Goal: Task Accomplishment & Management: Manage account settings

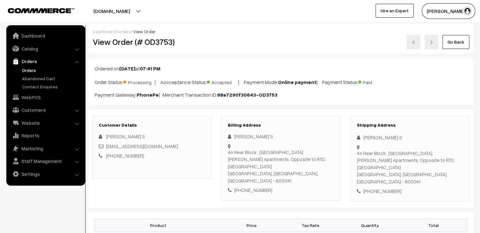
click at [455, 43] on link "Go Back" at bounding box center [456, 42] width 27 height 14
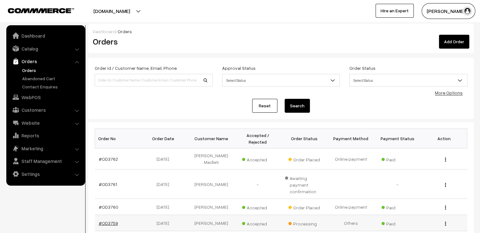
click at [103, 220] on link "#OD3759" at bounding box center [108, 222] width 19 height 5
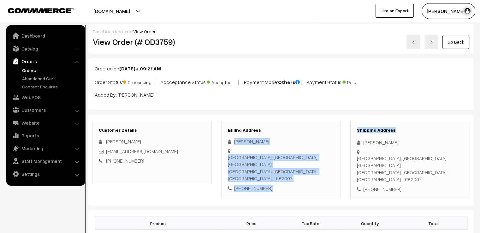
drag, startPoint x: 361, startPoint y: 140, endPoint x: 347, endPoint y: 130, distance: 18.0
click at [346, 130] on div "Shipping Address Aswathy Binoy Thazhuppiparambil House, Old ferry road,north ku…" at bounding box center [410, 160] width 129 height 79
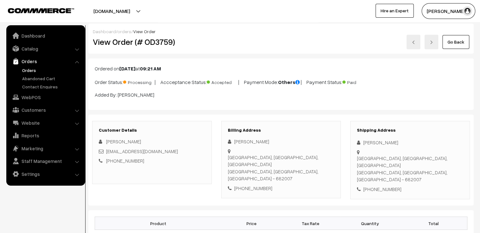
click at [370, 95] on p "Added By: Preetha C" at bounding box center [281, 95] width 373 height 8
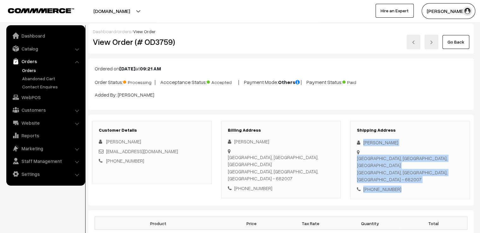
drag, startPoint x: 362, startPoint y: 136, endPoint x: 421, endPoint y: 187, distance: 77.4
click at [421, 187] on div "Shipping Address Aswathy Binoy Thazhuppiparambil House, Old ferry road,north ku…" at bounding box center [410, 160] width 120 height 79
copy div "Aswathy Binoy Thazhuppiparambil House, Old ferry road,north kumbalanghi Ernakul…"
click at [411, 37] on link at bounding box center [414, 42] width 14 height 15
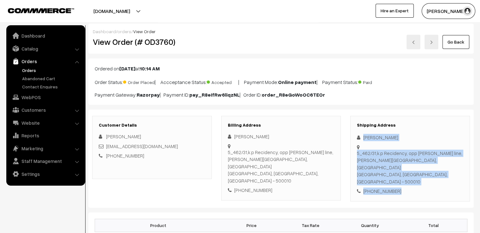
drag, startPoint x: 361, startPoint y: 134, endPoint x: 428, endPoint y: 184, distance: 84.1
click at [428, 184] on div "Shipping Address [PERSON_NAME] 5_462/31,k.p Recidency, opp [PERSON_NAME] line,[…" at bounding box center [410, 159] width 120 height 86
copy div "[PERSON_NAME] 5_462/31,k.p Recidency, opp [PERSON_NAME] line,[PERSON_NAME][GEOG…"
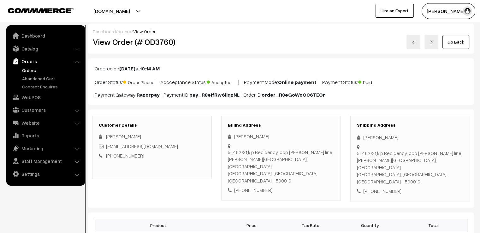
click at [444, 92] on p "Payment Gateway: Razorpay | Payment ID: pay_R8eIfRw6liqzNL | Order ID: order_R8…" at bounding box center [281, 95] width 373 height 8
click at [418, 44] on link at bounding box center [414, 42] width 14 height 15
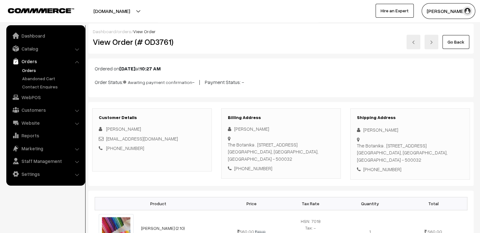
click at [417, 43] on link at bounding box center [414, 42] width 14 height 15
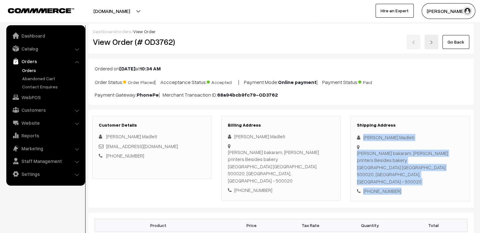
drag, startPoint x: 375, startPoint y: 137, endPoint x: 421, endPoint y: 186, distance: 67.4
click at [421, 186] on div "Shipping Address Mahender Madleti Laxmi towers bakaram, Teja printers Besides b…" at bounding box center [410, 159] width 120 height 86
click at [457, 45] on link "Go Back" at bounding box center [456, 42] width 27 height 14
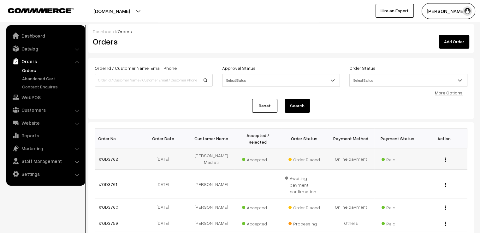
click at [98, 151] on td "#OD3762" at bounding box center [118, 158] width 47 height 21
click at [124, 152] on td "#OD3762" at bounding box center [118, 158] width 47 height 21
click at [113, 156] on link "#OD3762" at bounding box center [108, 158] width 19 height 5
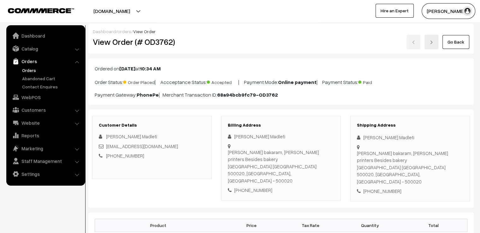
click at [459, 36] on link "Go Back" at bounding box center [456, 42] width 27 height 14
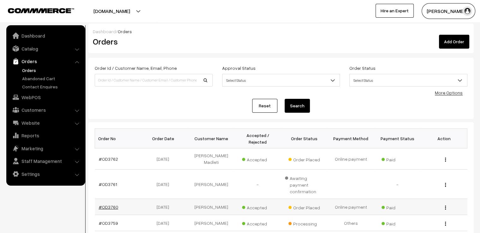
click at [111, 204] on link "#OD3760" at bounding box center [109, 206] width 20 height 5
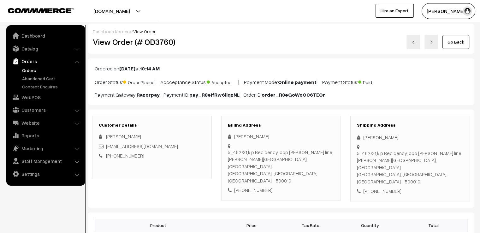
click at [464, 39] on link "Go Back" at bounding box center [456, 42] width 27 height 14
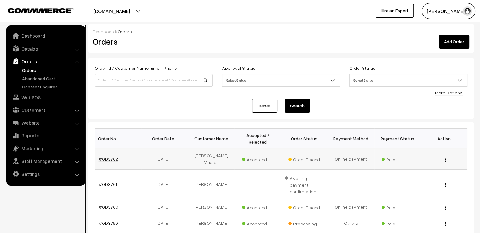
click at [103, 152] on td "#OD3762" at bounding box center [118, 158] width 47 height 21
click at [103, 156] on link "#OD3762" at bounding box center [108, 158] width 19 height 5
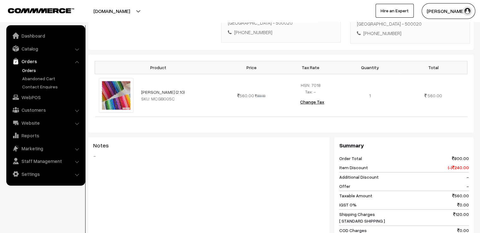
scroll to position [288, 0]
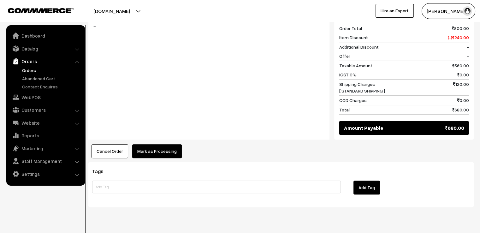
click at [158, 144] on button "Mark as Processing" at bounding box center [157, 151] width 50 height 14
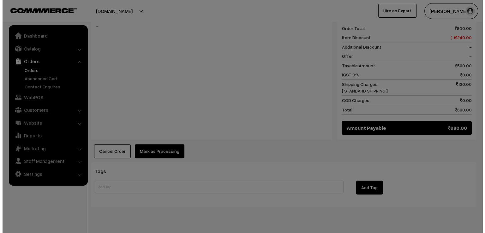
scroll to position [288, 0]
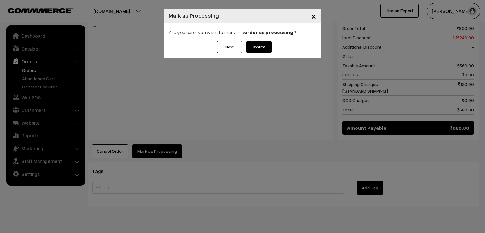
click at [260, 41] on div "Are you sure, you want to mark this order as processing ?" at bounding box center [243, 32] width 158 height 18
click at [260, 44] on button "Confirm" at bounding box center [258, 47] width 25 height 12
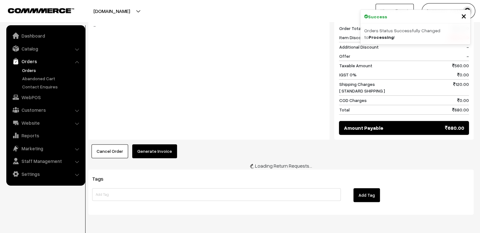
scroll to position [287, 0]
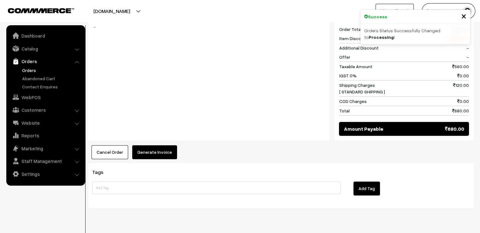
click at [157, 145] on button "Generate Invoice" at bounding box center [154, 152] width 45 height 14
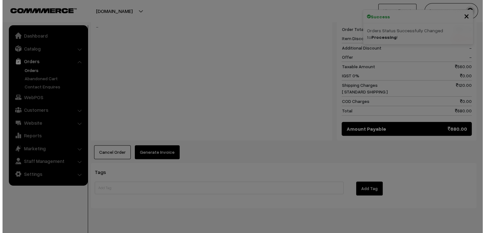
scroll to position [288, 0]
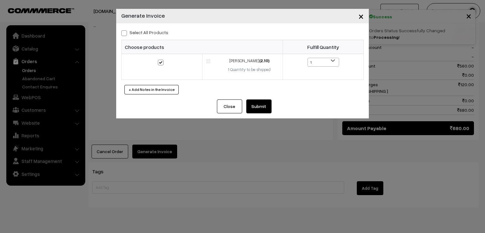
click at [130, 31] on label "Select All Products" at bounding box center [144, 32] width 47 height 7
click at [125, 31] on input "Select All Products" at bounding box center [123, 32] width 4 height 4
checkbox input "true"
click at [262, 104] on button "Submit" at bounding box center [258, 106] width 25 height 14
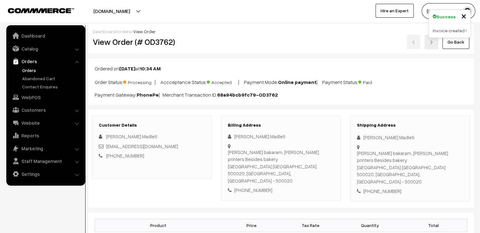
click at [451, 42] on link "Go Back" at bounding box center [456, 42] width 27 height 14
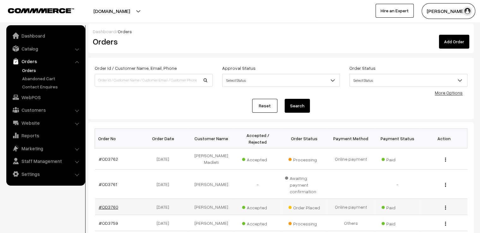
click at [114, 204] on link "#OD3760" at bounding box center [109, 206] width 20 height 5
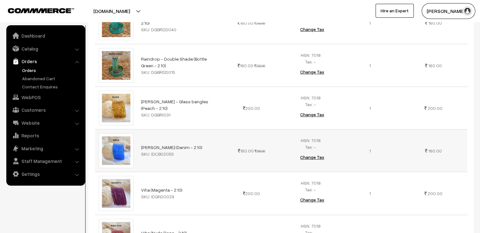
scroll to position [474, 0]
